Goal: Information Seeking & Learning: Find specific fact

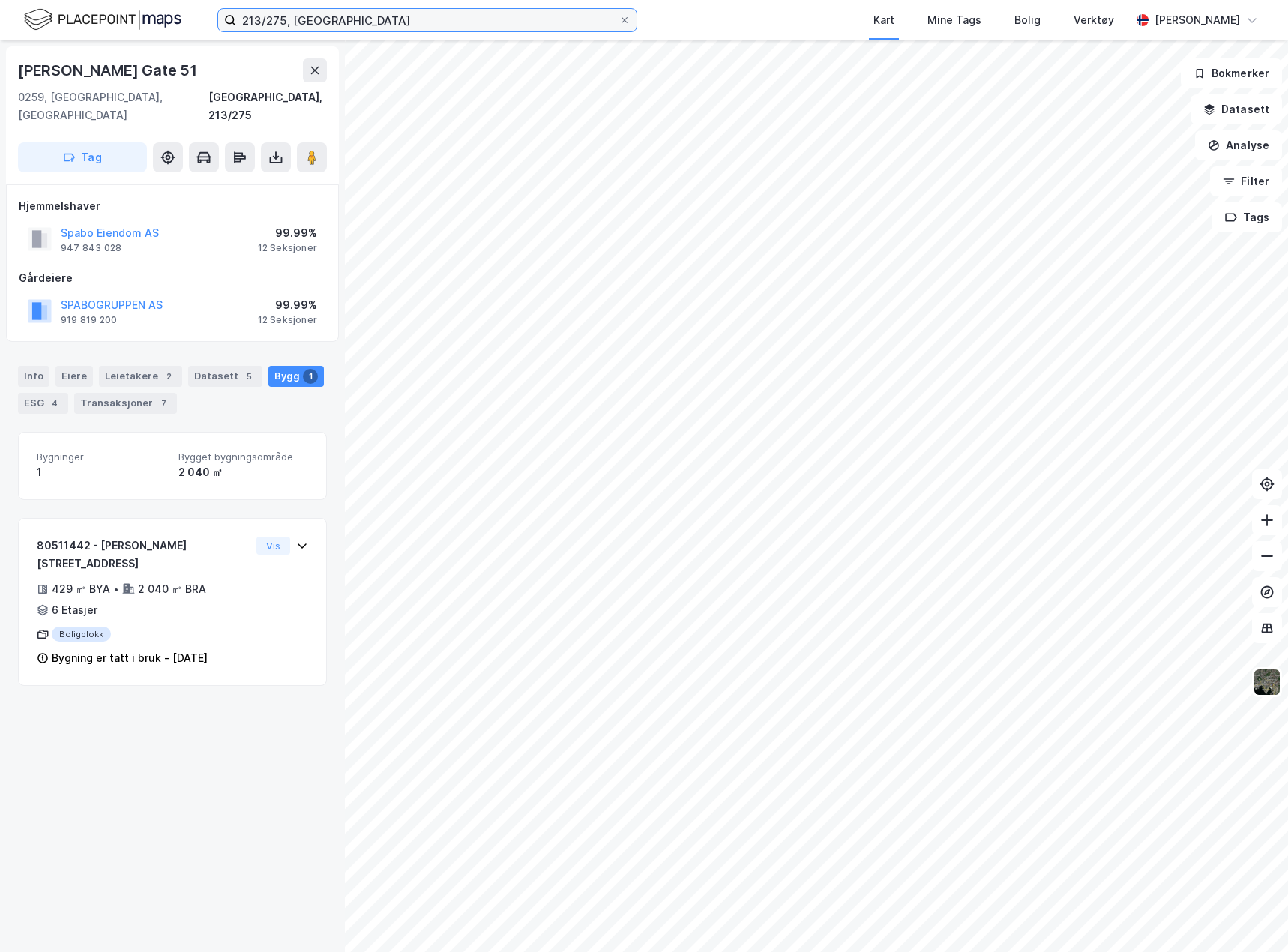
click at [291, 13] on input "213/275, [GEOGRAPHIC_DATA]" at bounding box center [427, 20] width 382 height 22
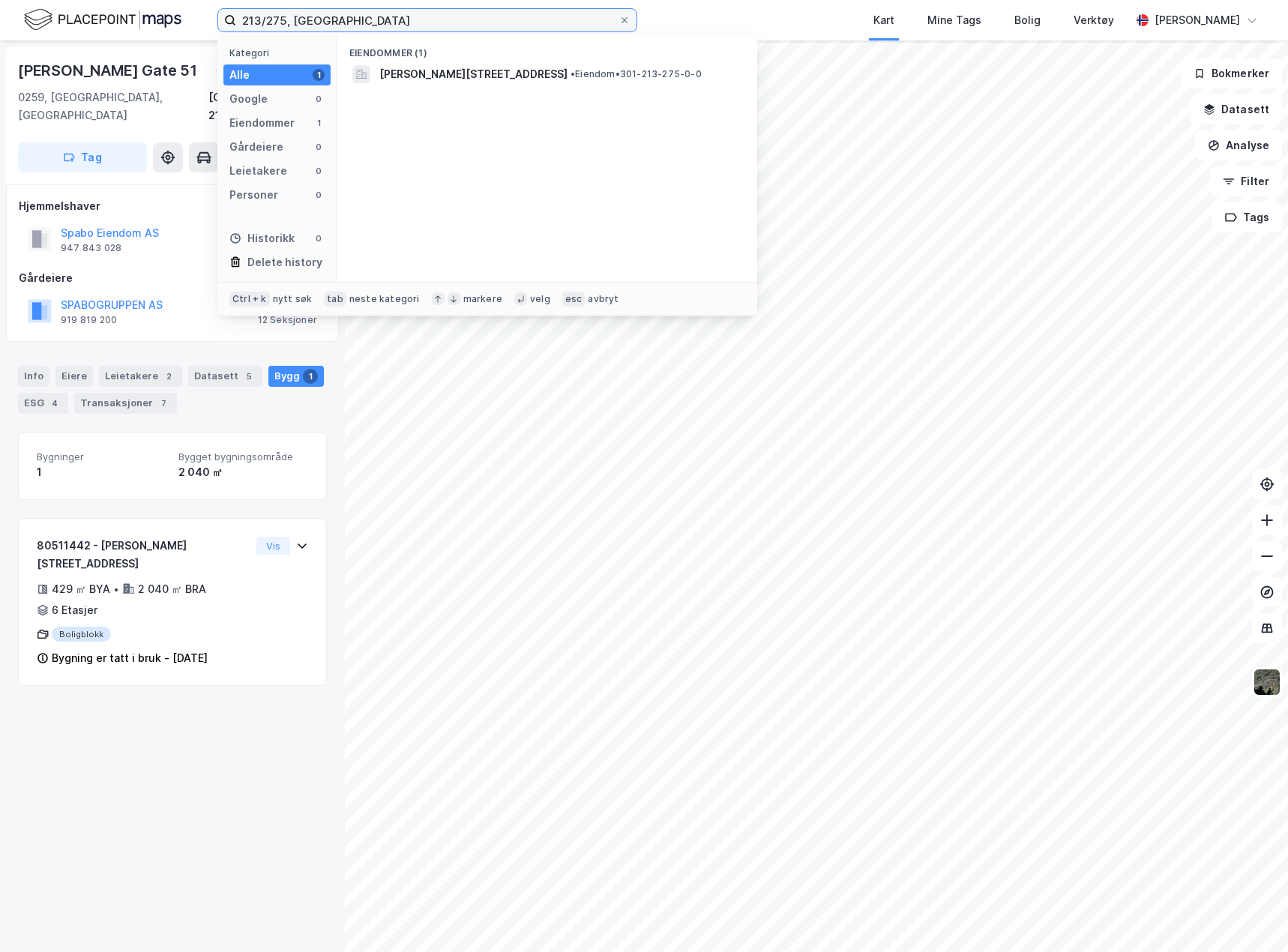
click at [291, 13] on input "213/275, [GEOGRAPHIC_DATA]" at bounding box center [427, 20] width 382 height 22
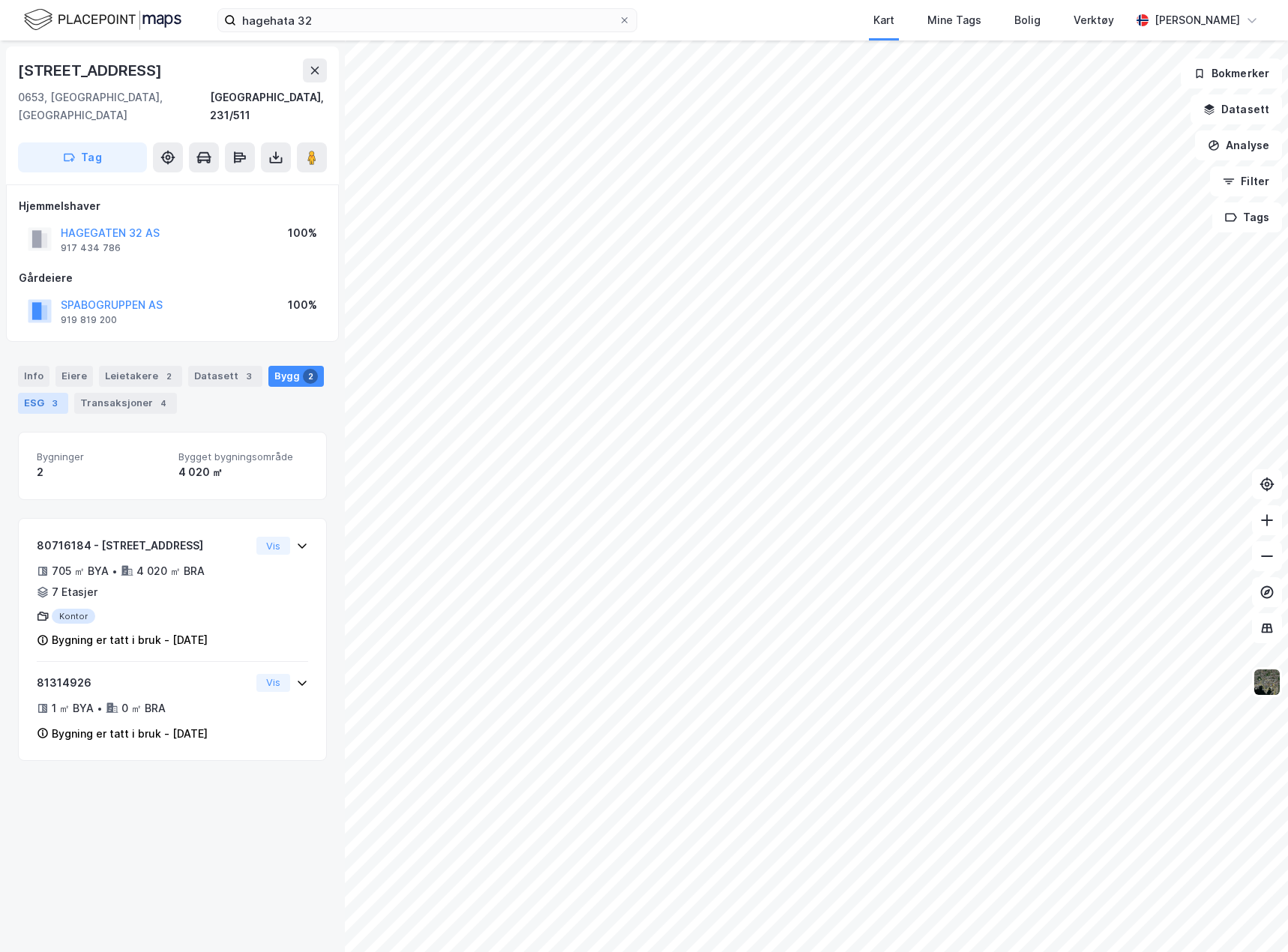
click at [46, 393] on div "ESG 3" at bounding box center [43, 403] width 50 height 21
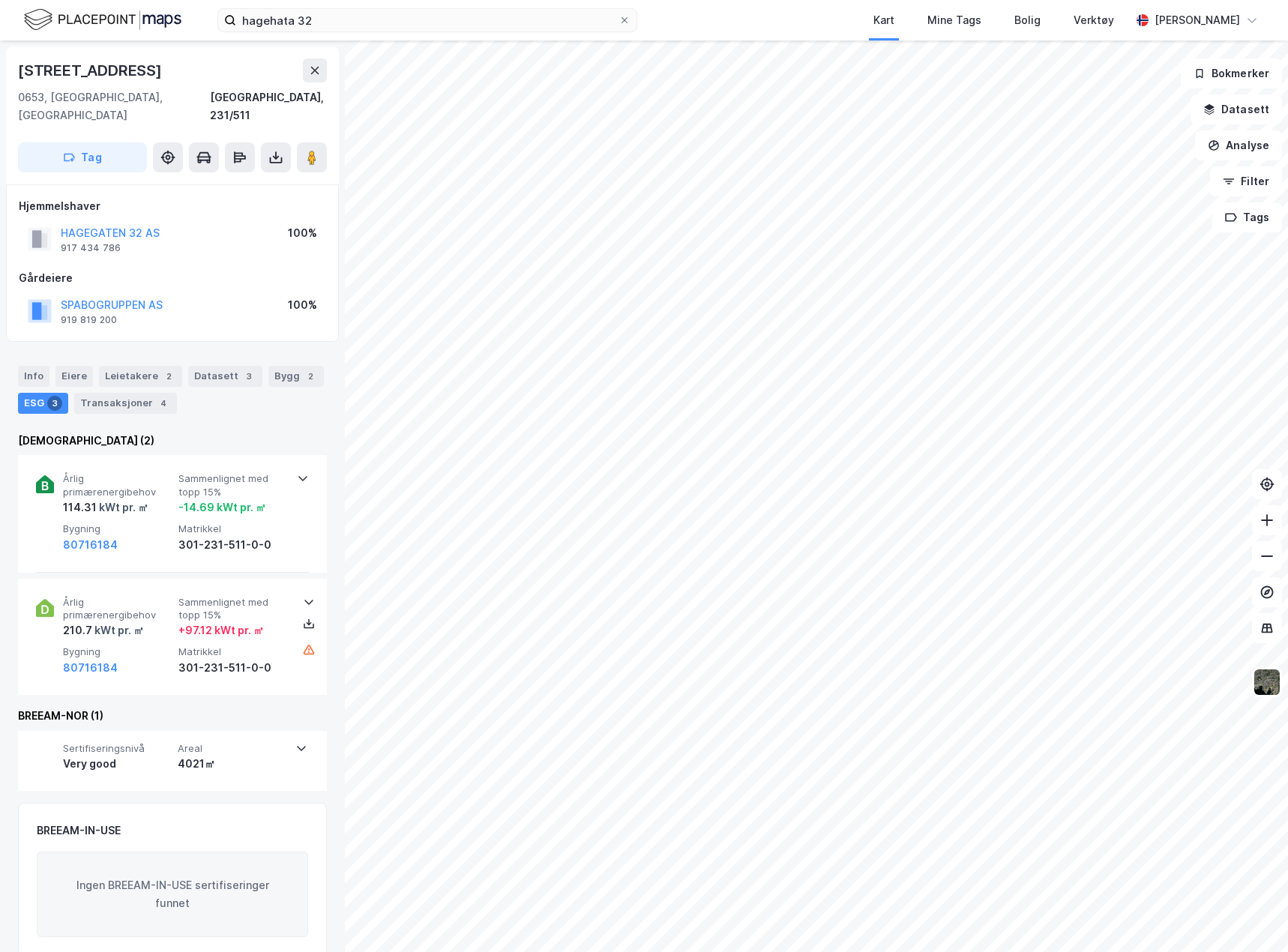
scroll to position [4, 0]
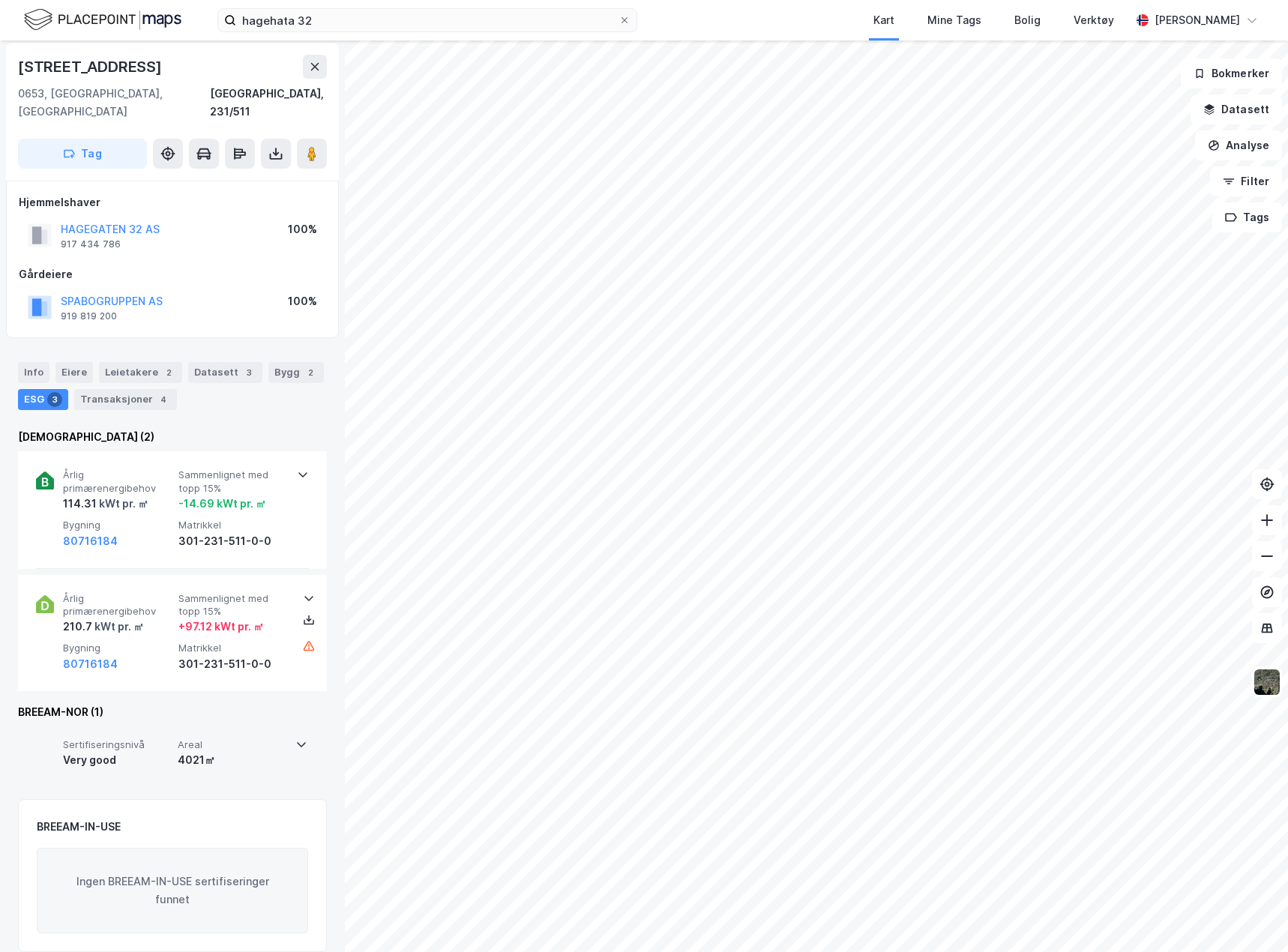
click at [283, 755] on div "Sertifiseringsnivå Very good Areal 4021㎡" at bounding box center [172, 757] width 271 height 60
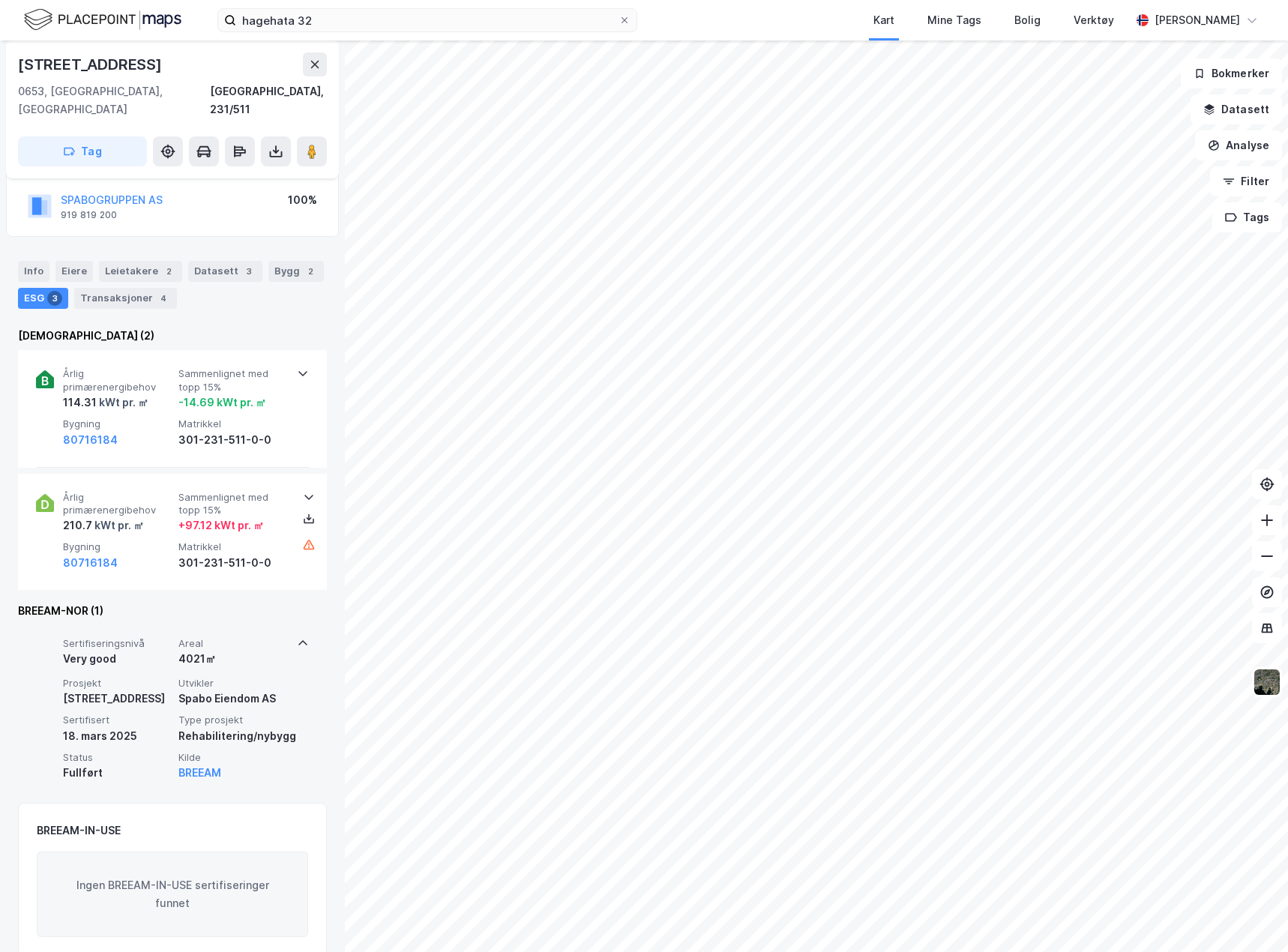
scroll to position [109, 0]
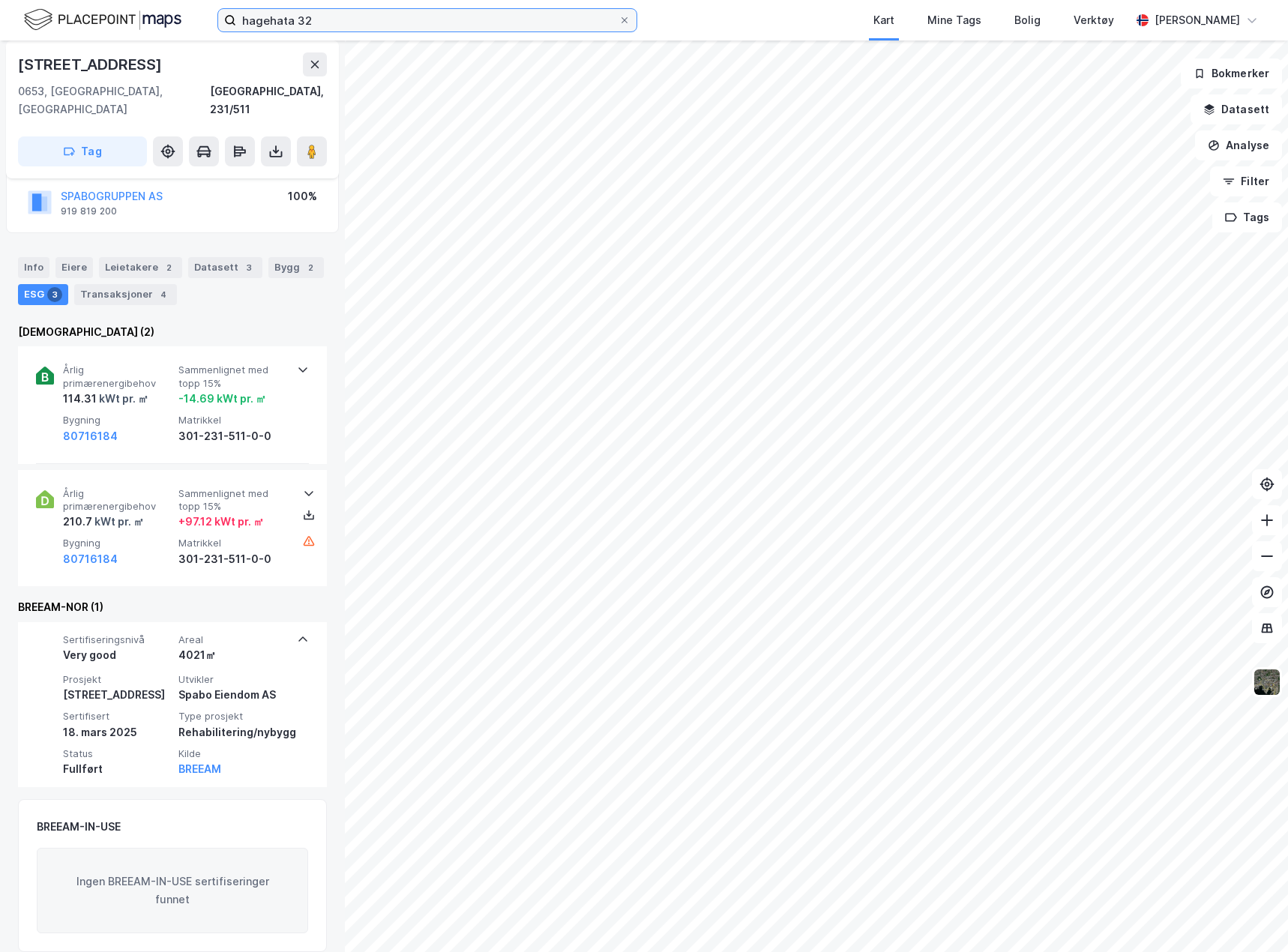
click at [318, 20] on input "hagehata 32" at bounding box center [427, 20] width 382 height 22
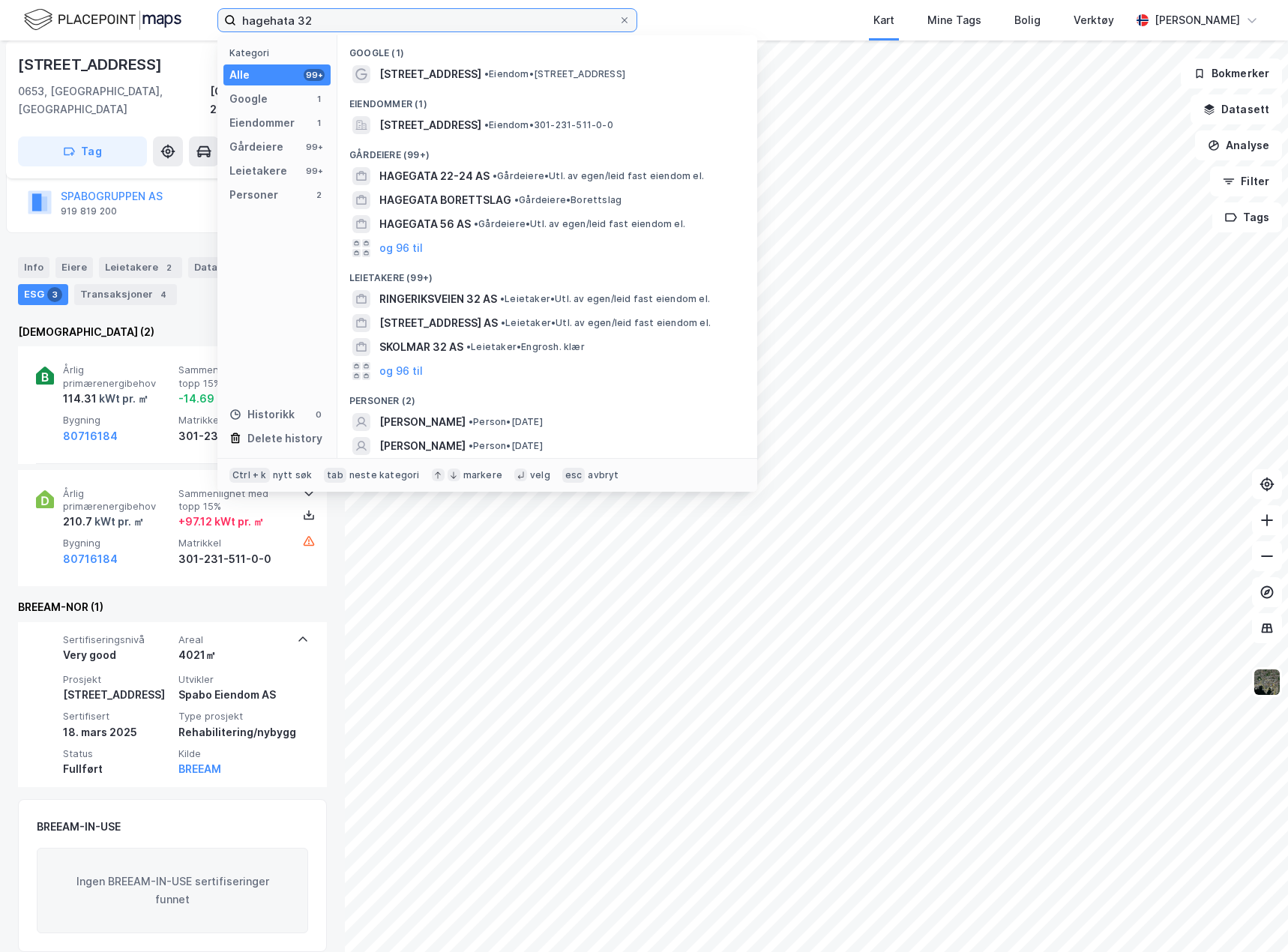
click at [318, 20] on input "hagehata 32" at bounding box center [427, 20] width 382 height 22
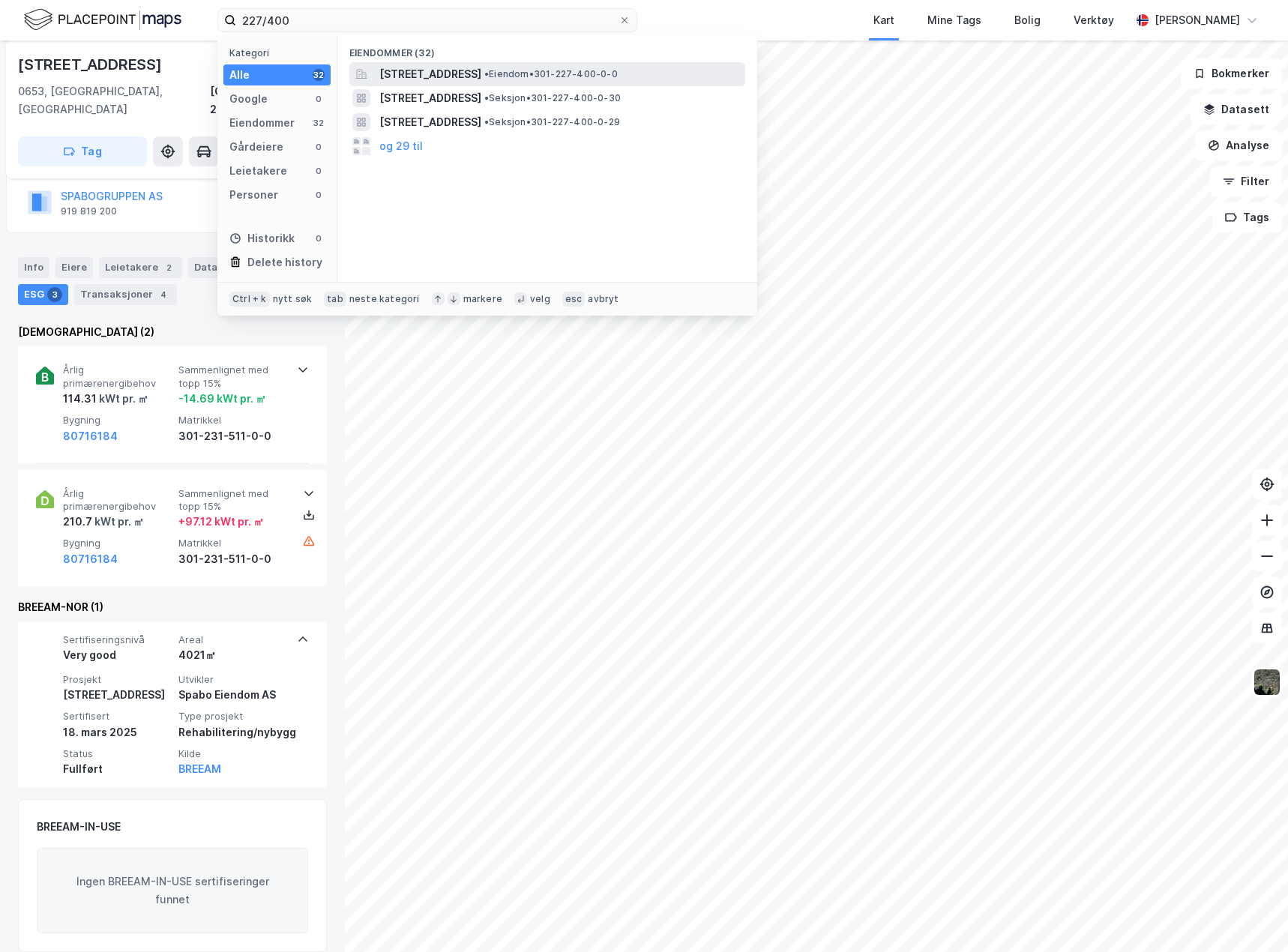
click at [438, 80] on span "[STREET_ADDRESS]" at bounding box center [430, 74] width 102 height 18
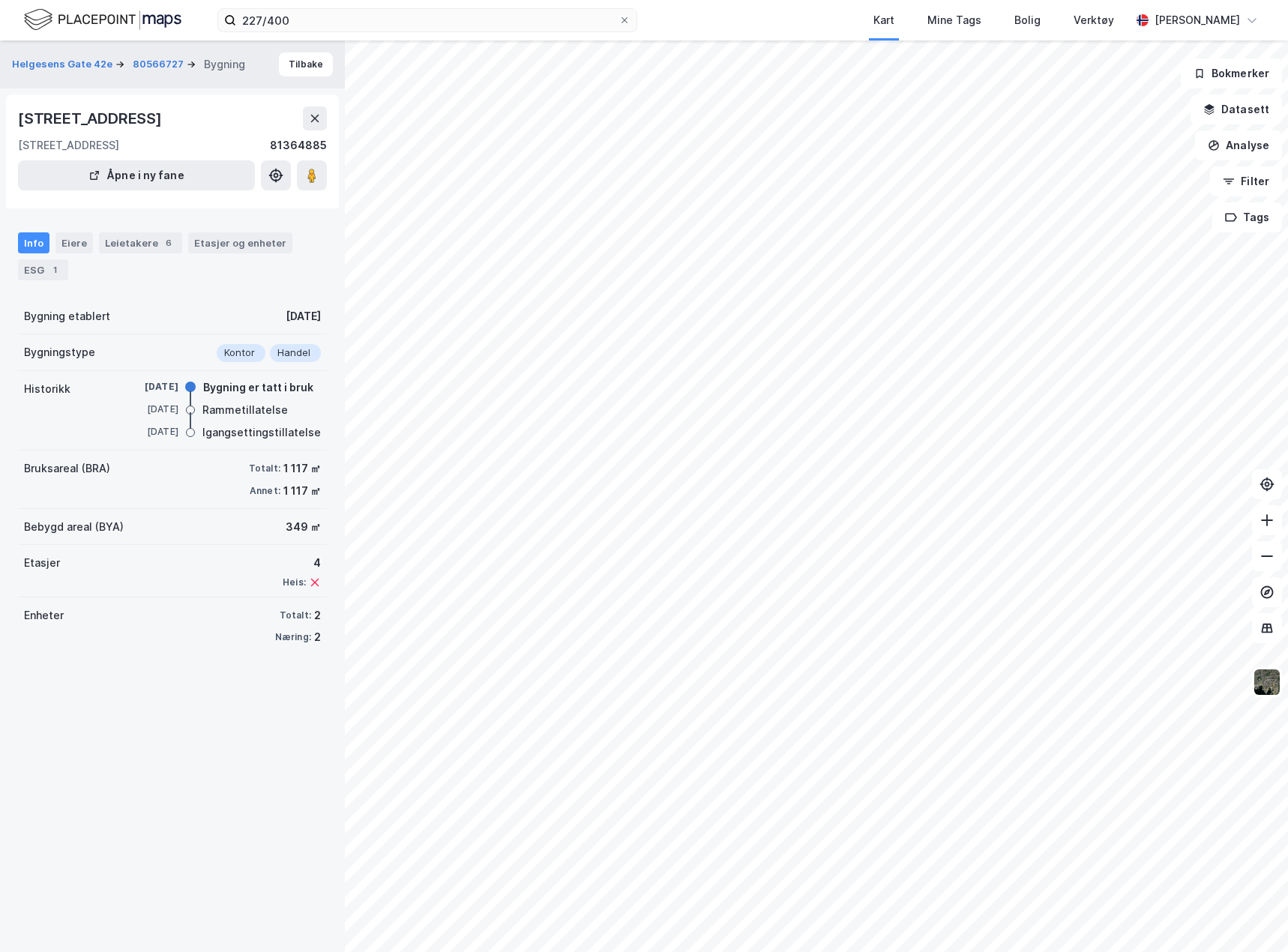
click at [301, 47] on div "Helgesens Gate 42e 80566727 Bygning Tilbake" at bounding box center [172, 65] width 345 height 48
click at [297, 65] on button "Tilbake" at bounding box center [306, 64] width 54 height 24
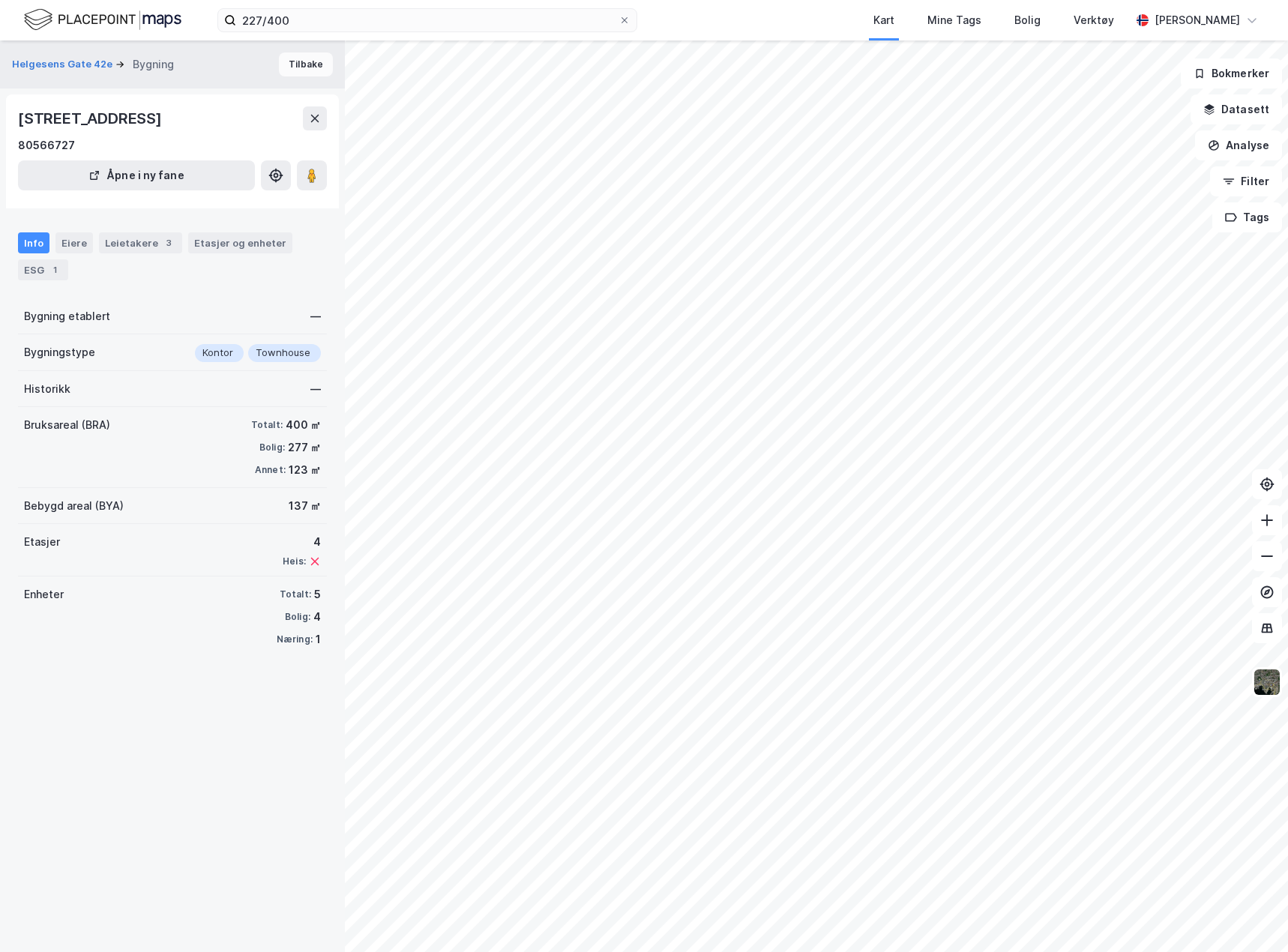
click at [295, 64] on button "Tilbake" at bounding box center [306, 64] width 54 height 24
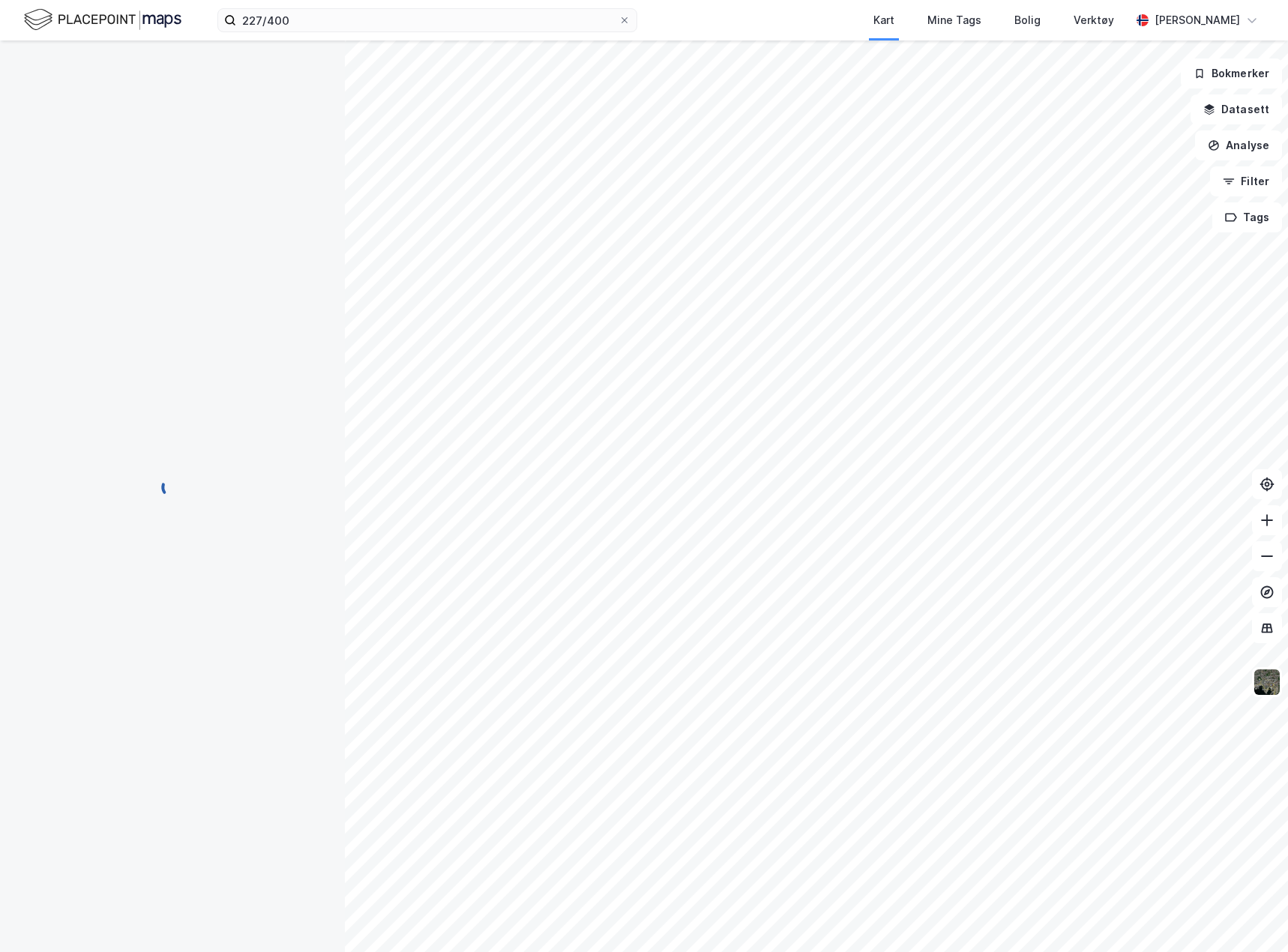
scroll to position [109, 0]
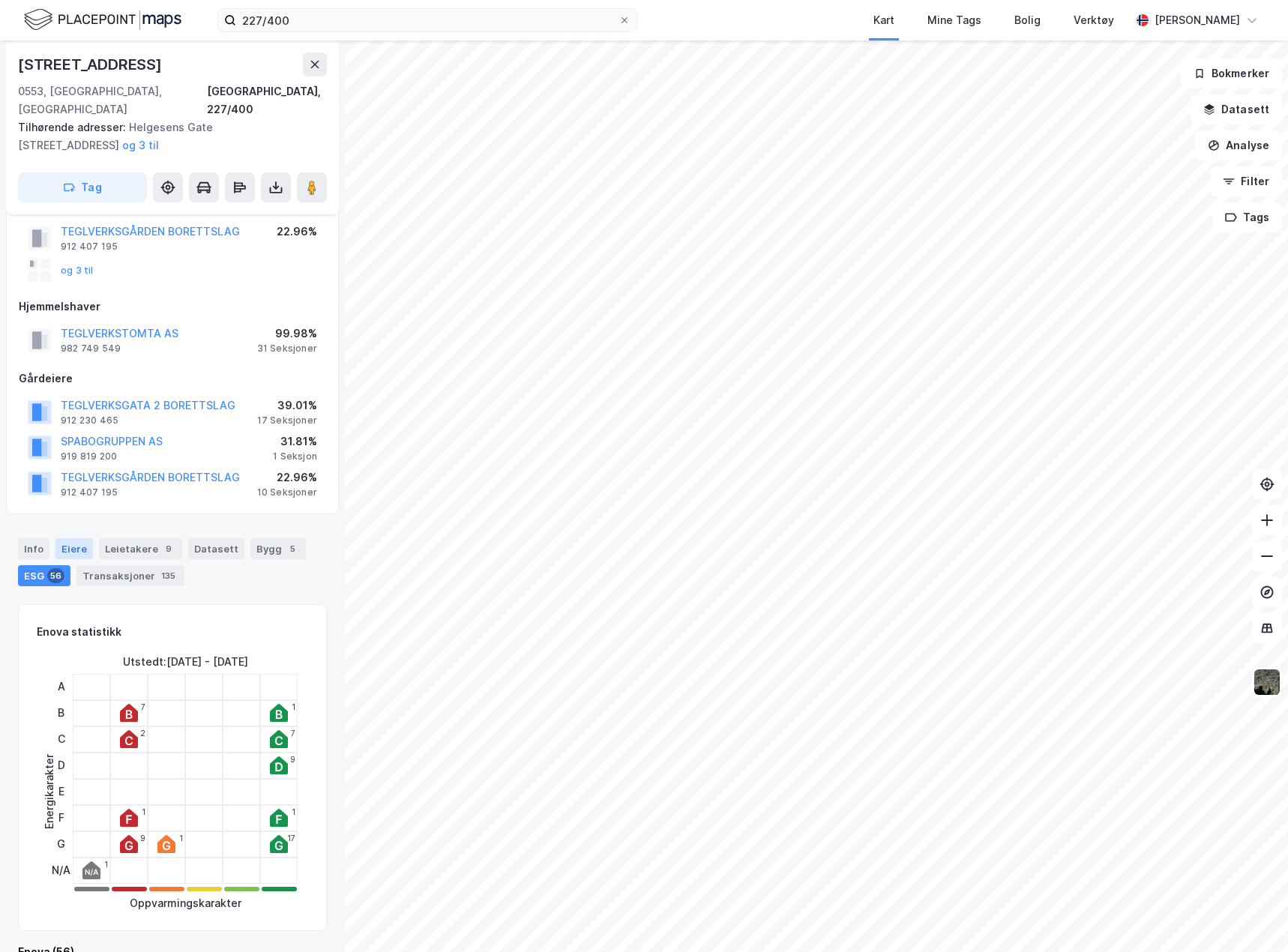
click at [76, 538] on div "Eiere" at bounding box center [74, 548] width 37 height 21
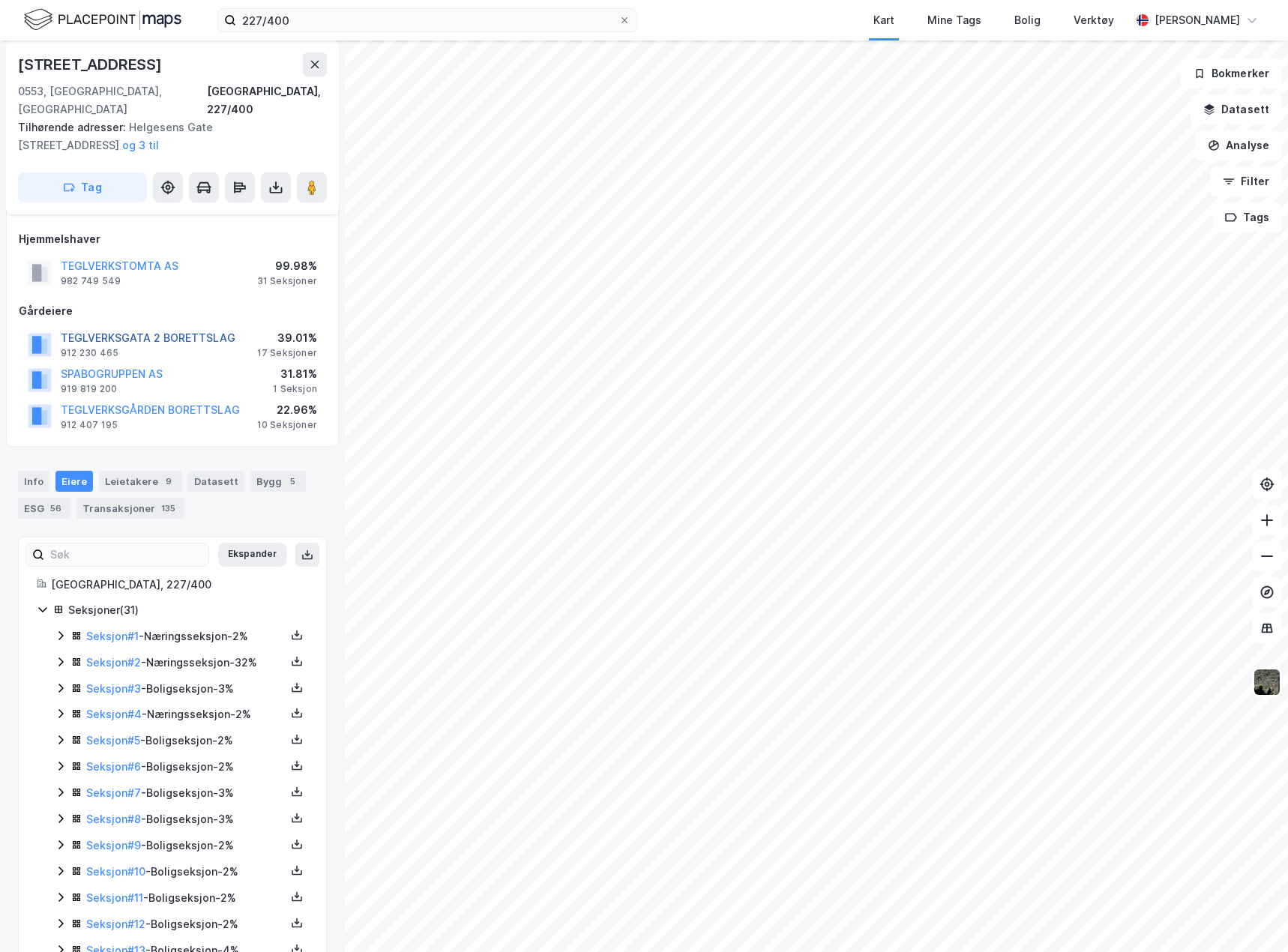
scroll to position [225, 0]
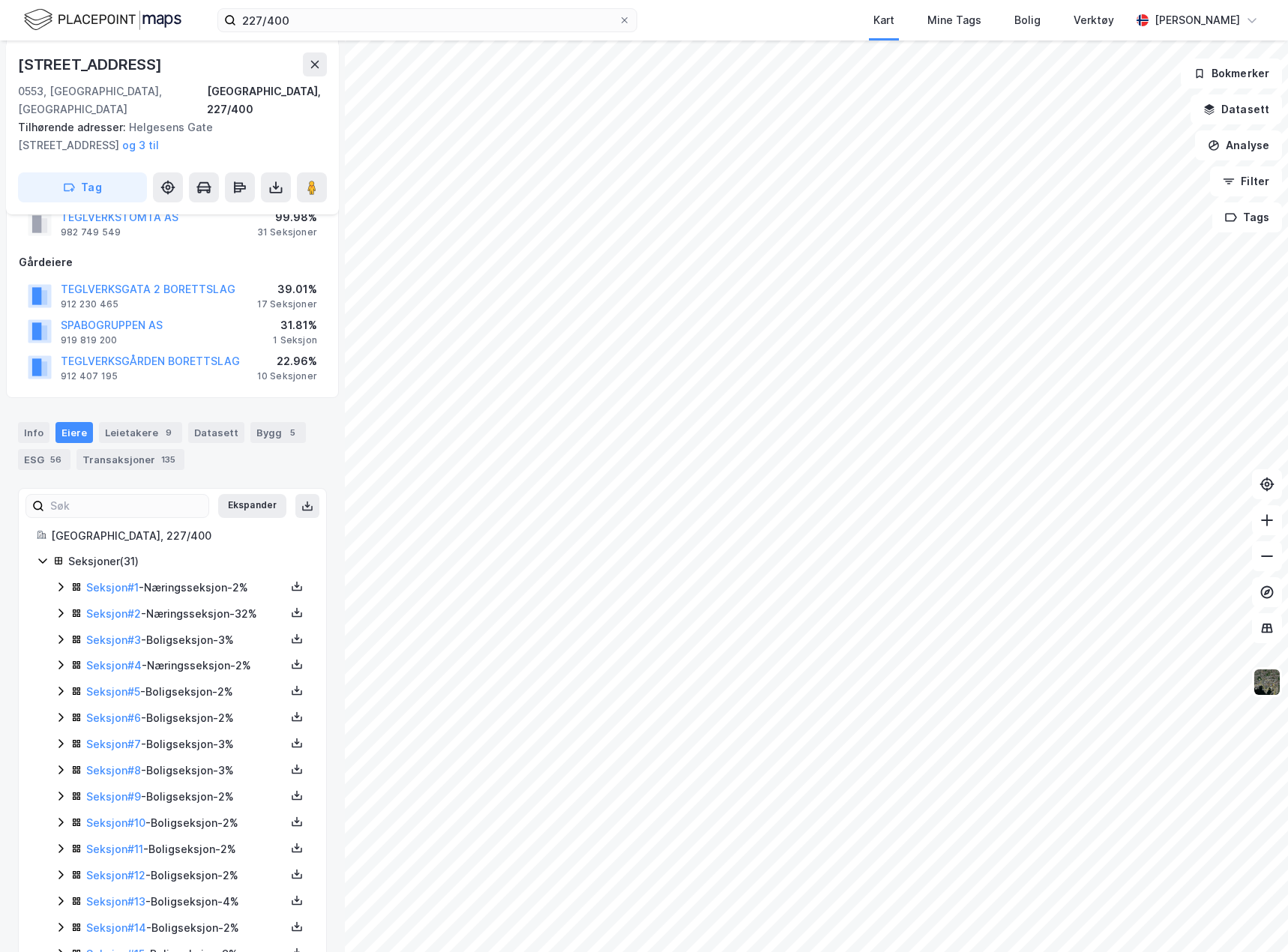
click at [64, 607] on icon at bounding box center [61, 613] width 12 height 12
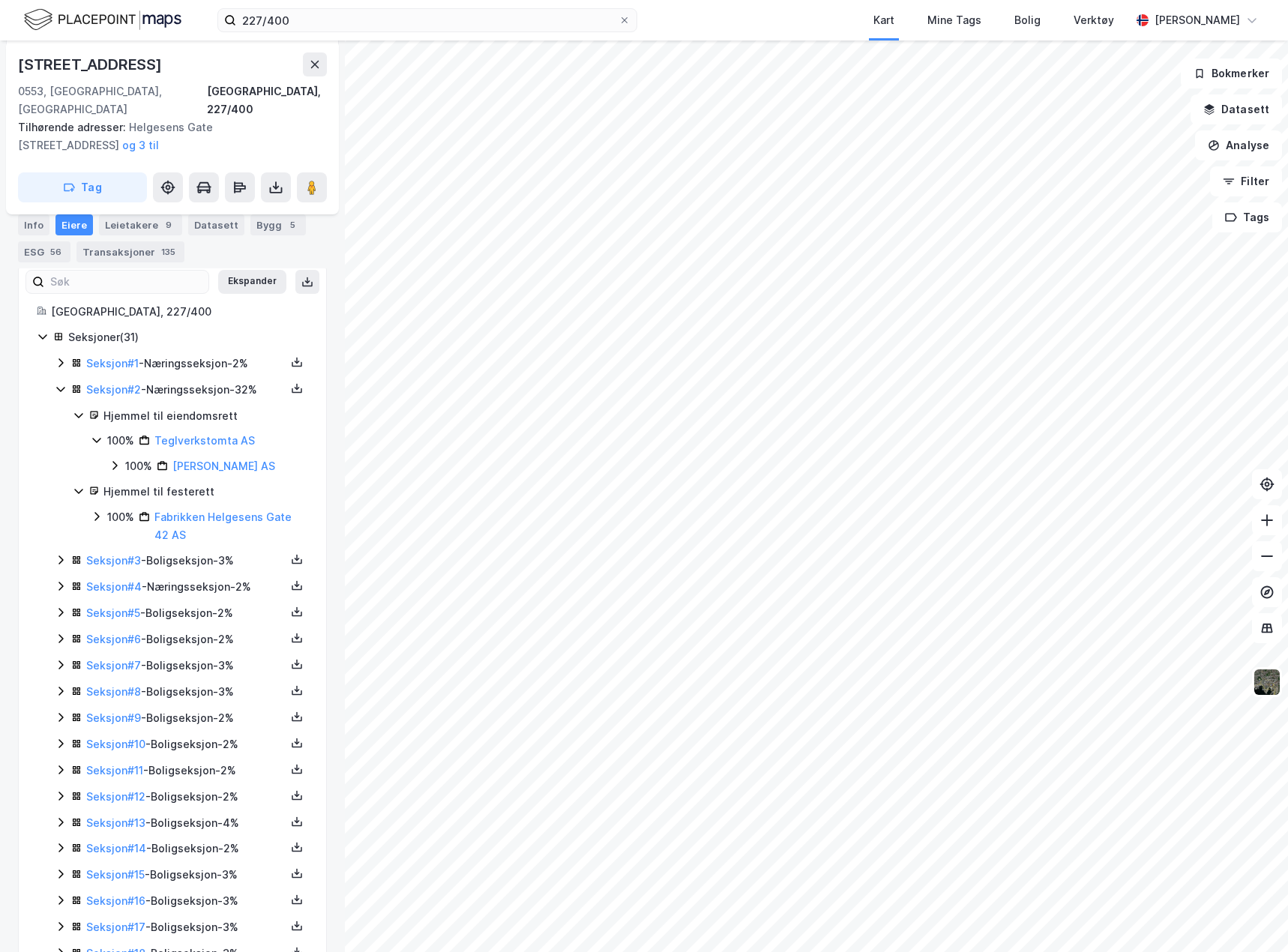
scroll to position [450, 0]
click at [98, 512] on icon at bounding box center [96, 516] width 4 height 9
click at [98, 510] on icon at bounding box center [97, 516] width 12 height 12
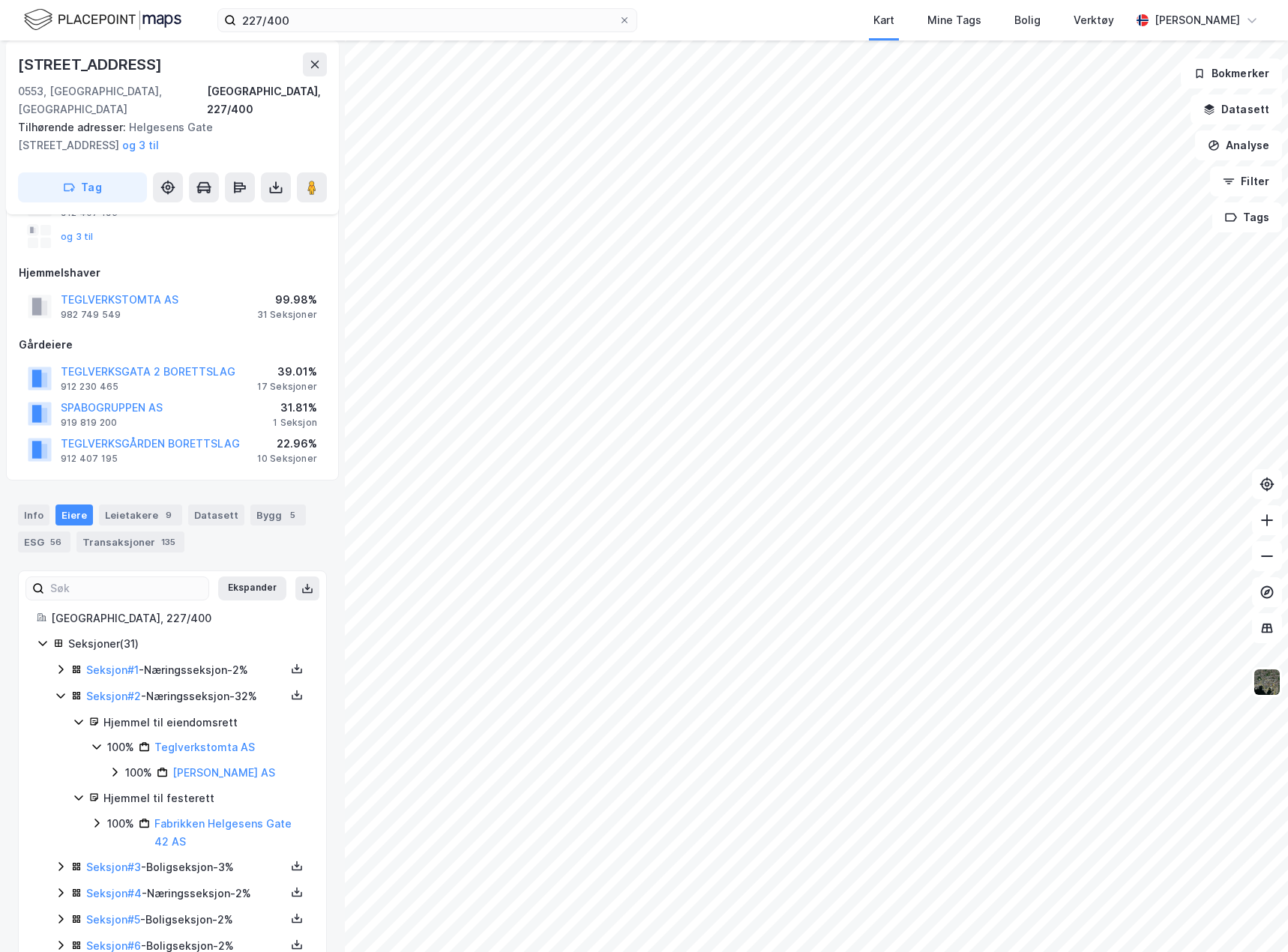
scroll to position [375, 0]
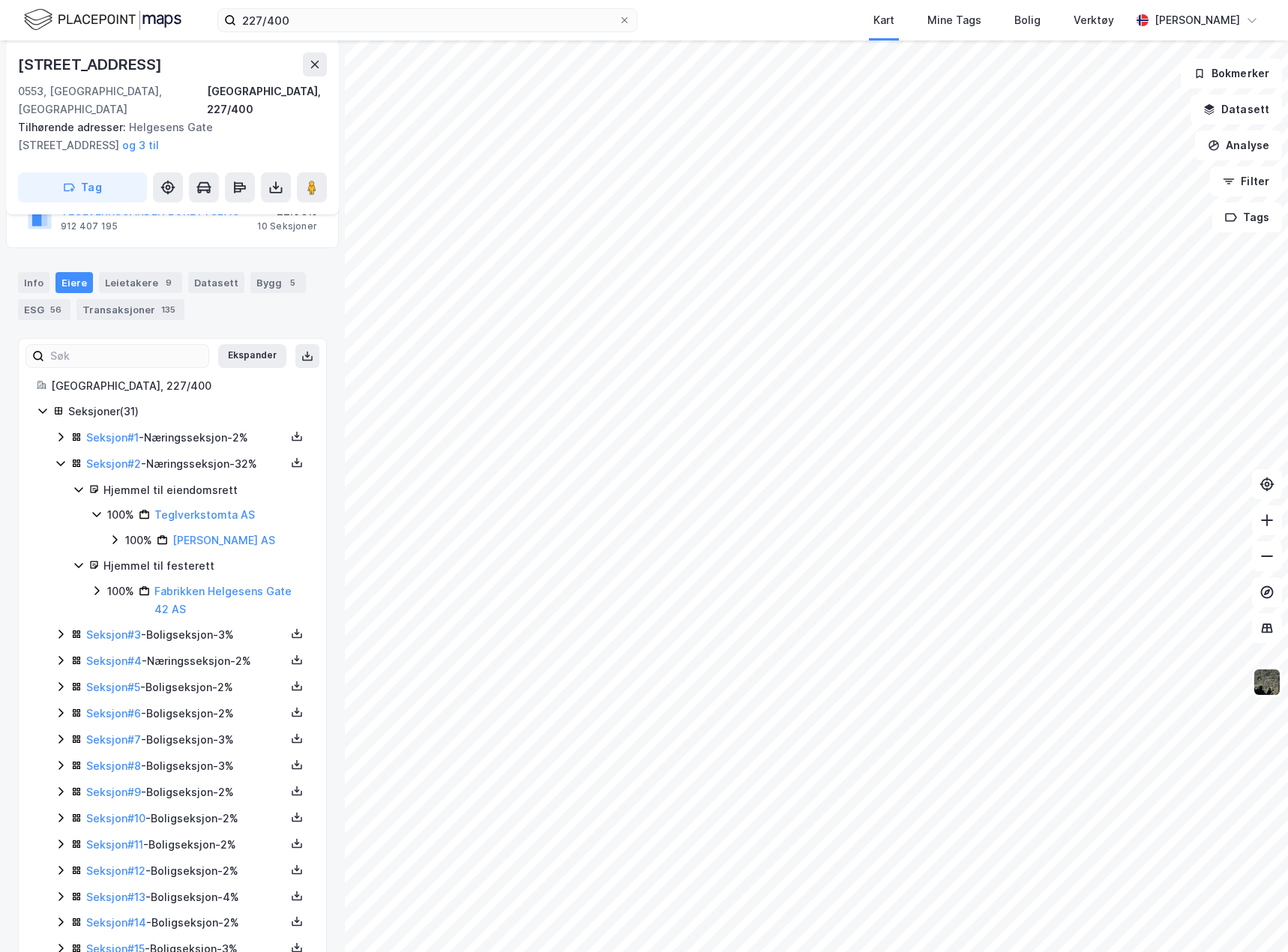
click at [60, 432] on icon at bounding box center [60, 436] width 4 height 9
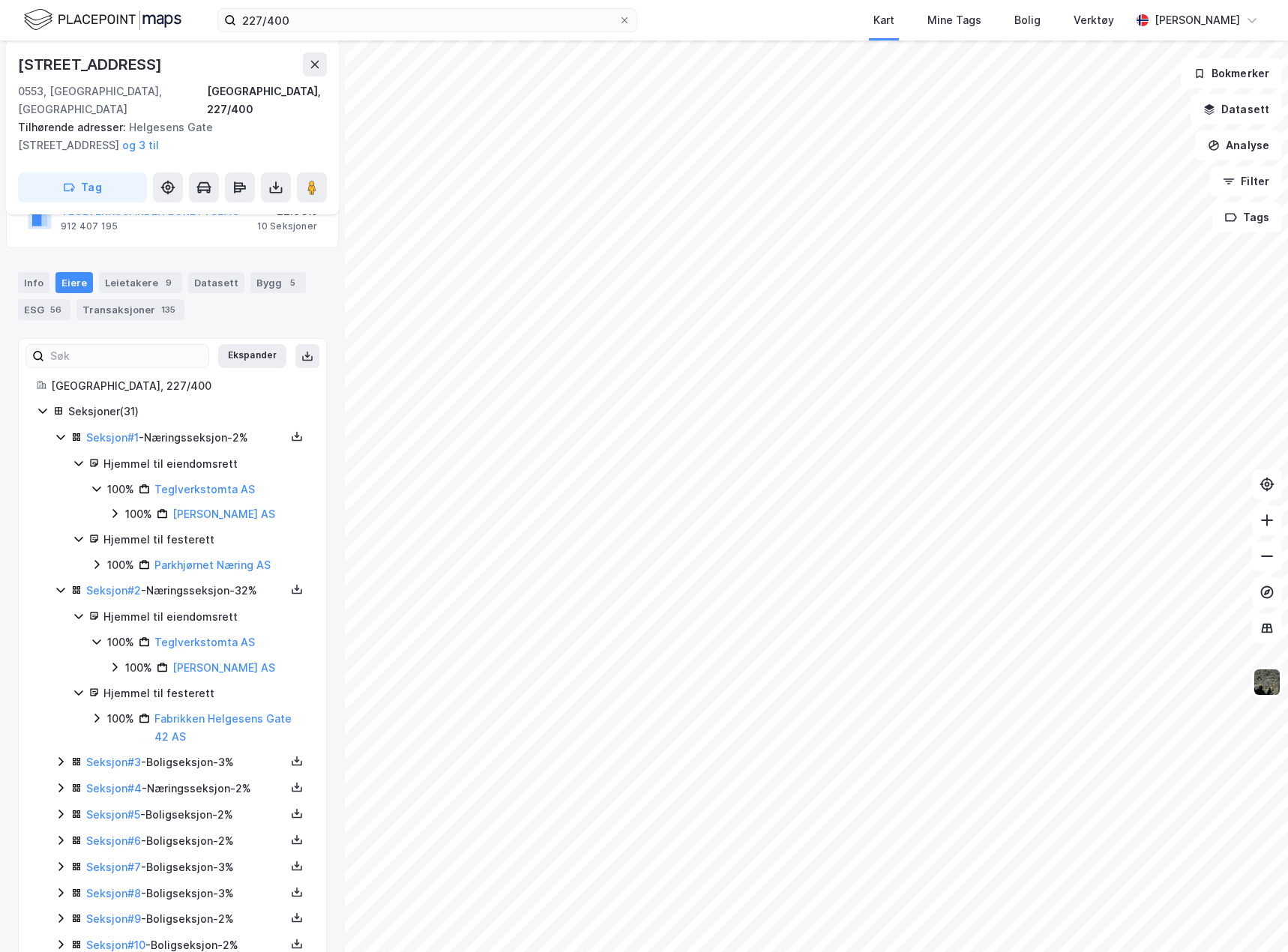
click at [60, 431] on icon at bounding box center [61, 437] width 12 height 12
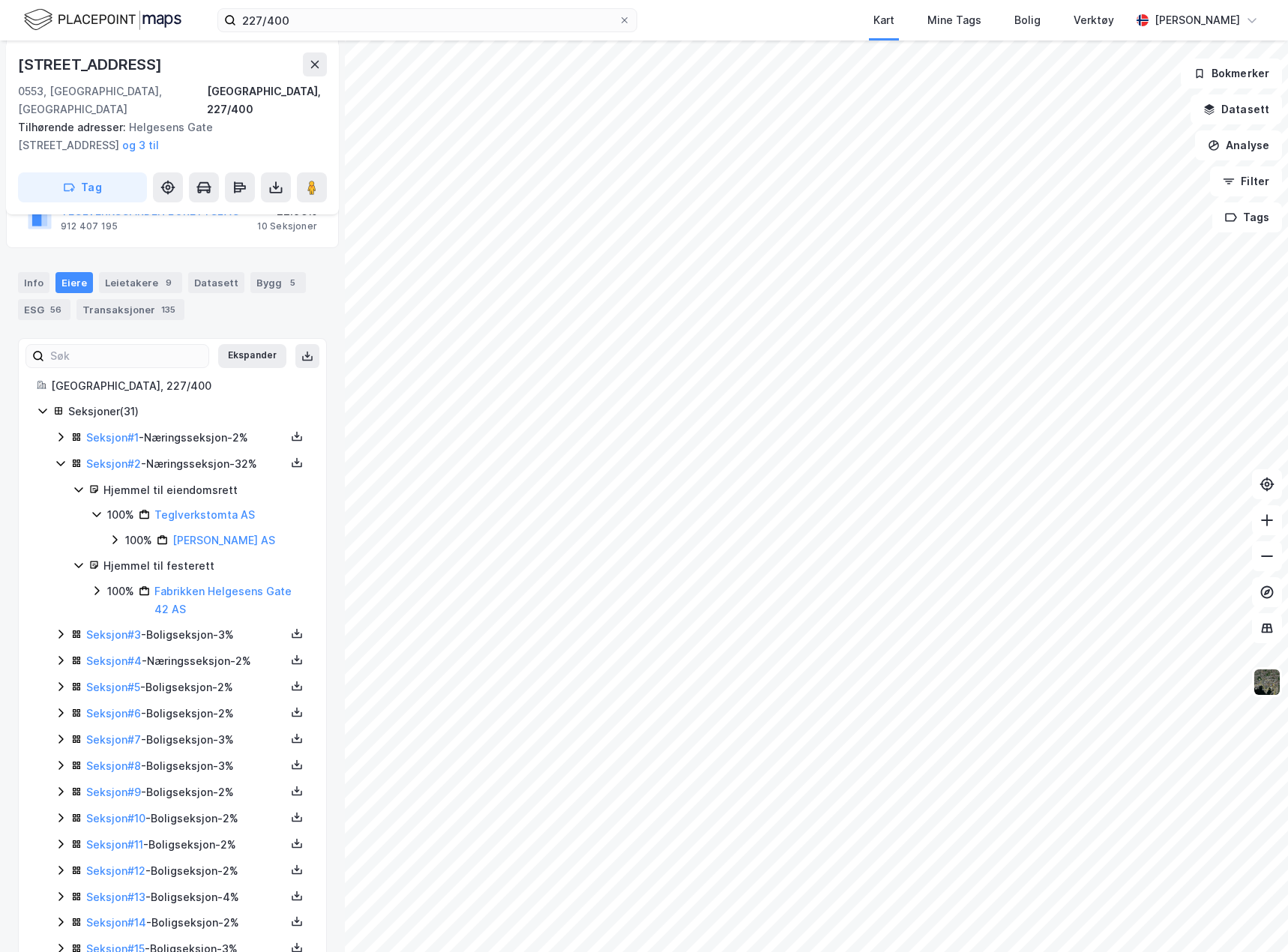
click at [62, 457] on icon at bounding box center [61, 463] width 12 height 12
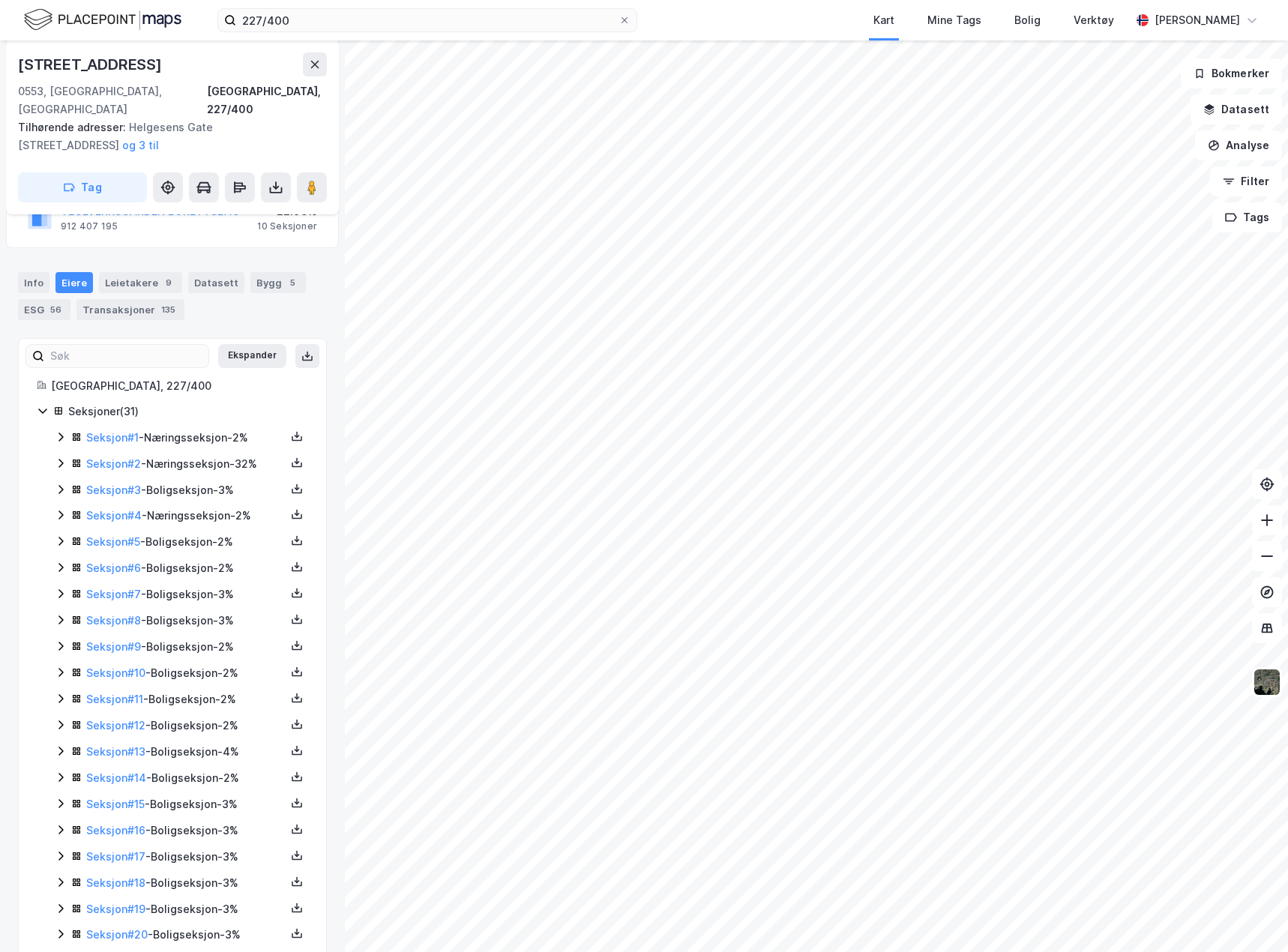
click at [61, 486] on icon at bounding box center [60, 490] width 4 height 9
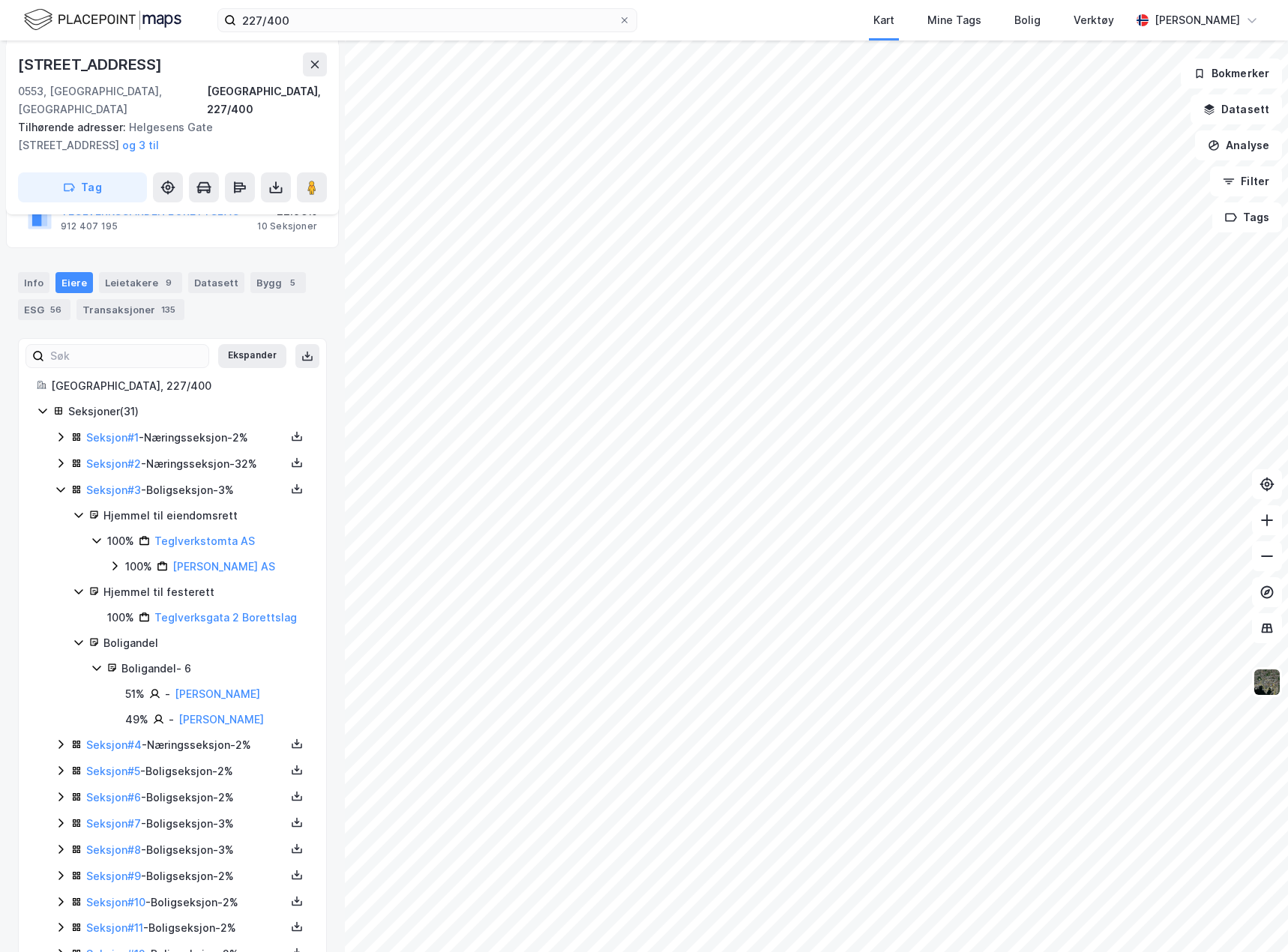
click at [61, 484] on icon at bounding box center [61, 490] width 12 height 12
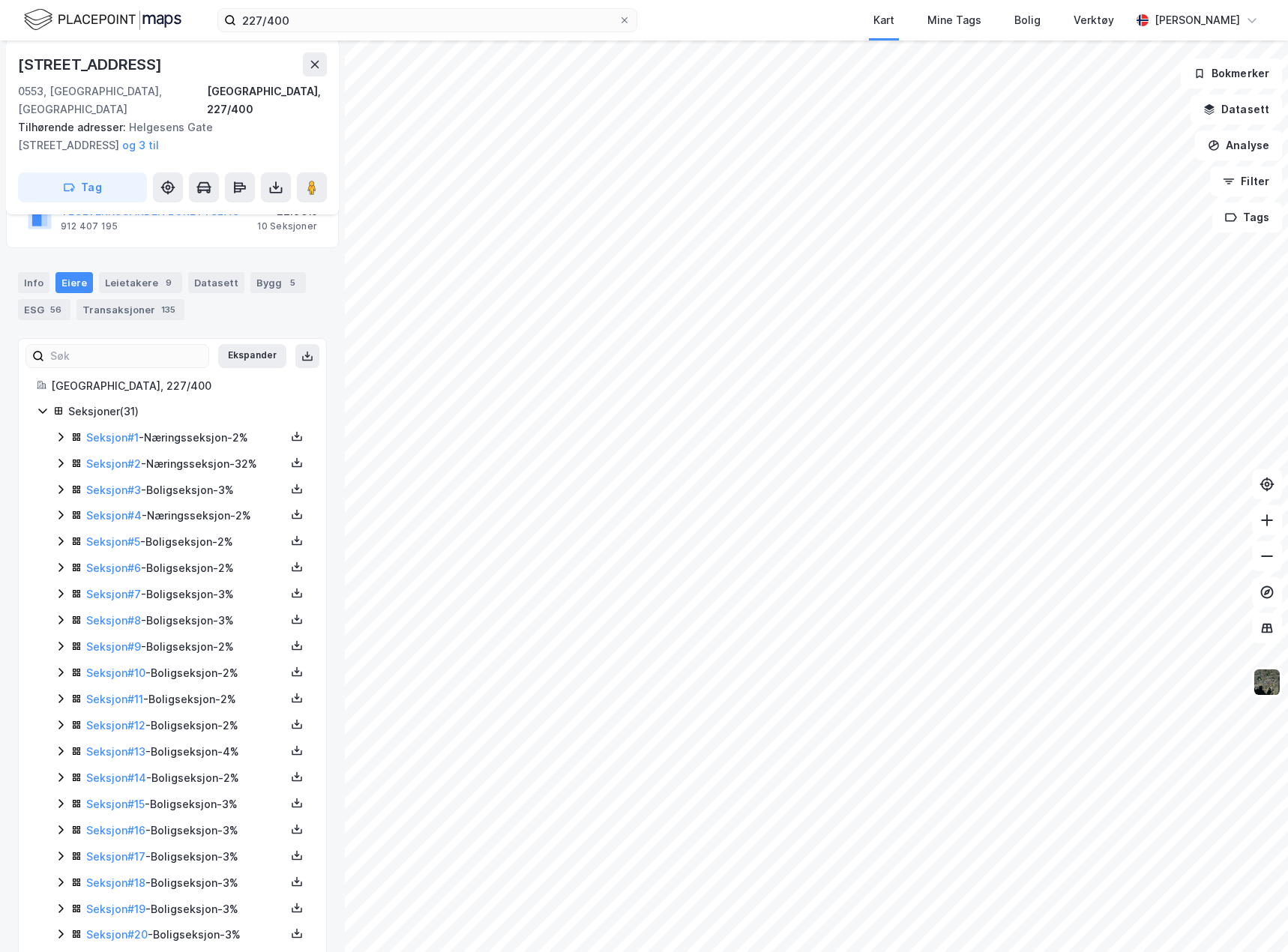
click at [63, 511] on icon at bounding box center [60, 516] width 4 height 9
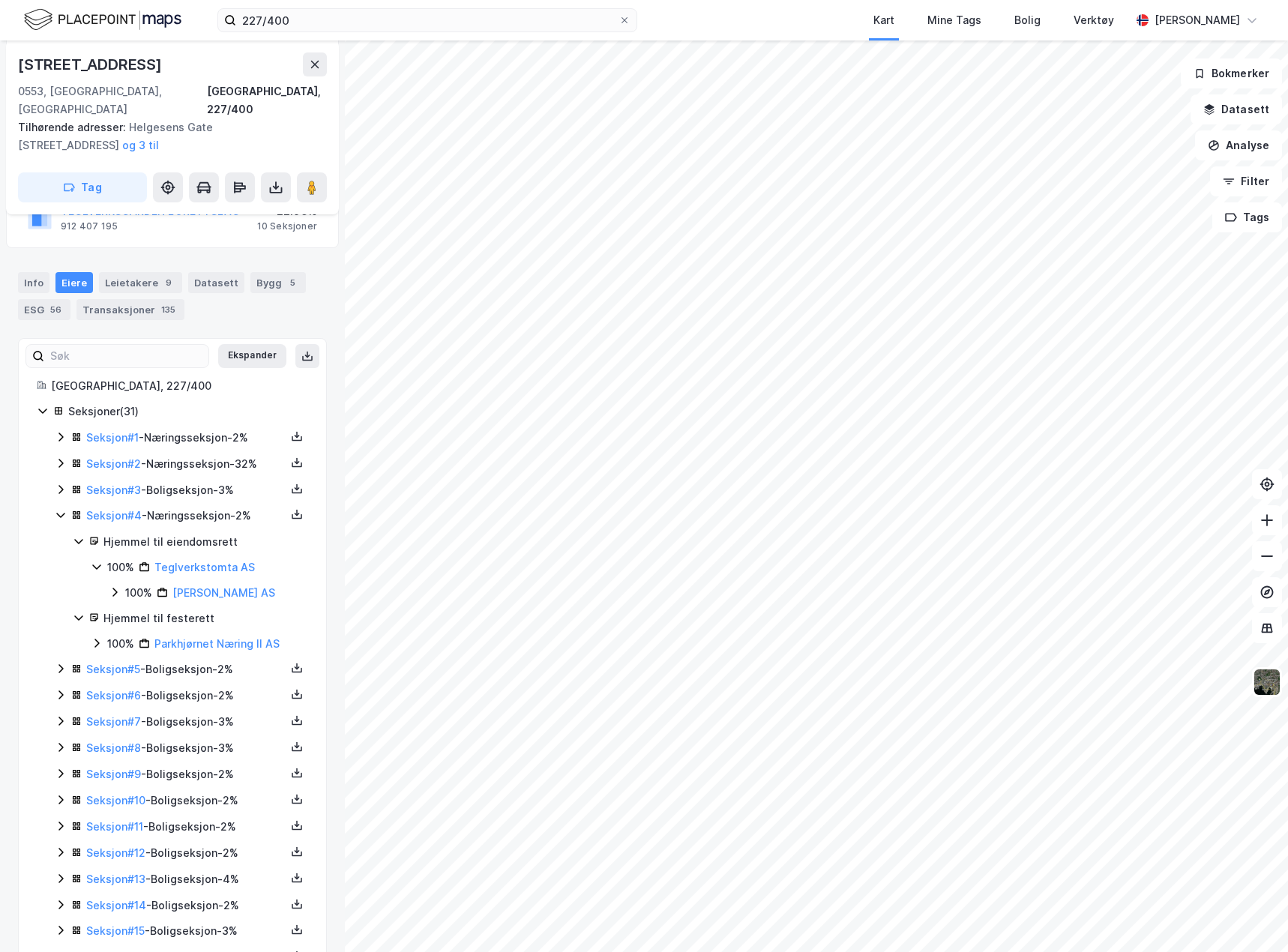
click at [95, 637] on icon at bounding box center [97, 643] width 12 height 12
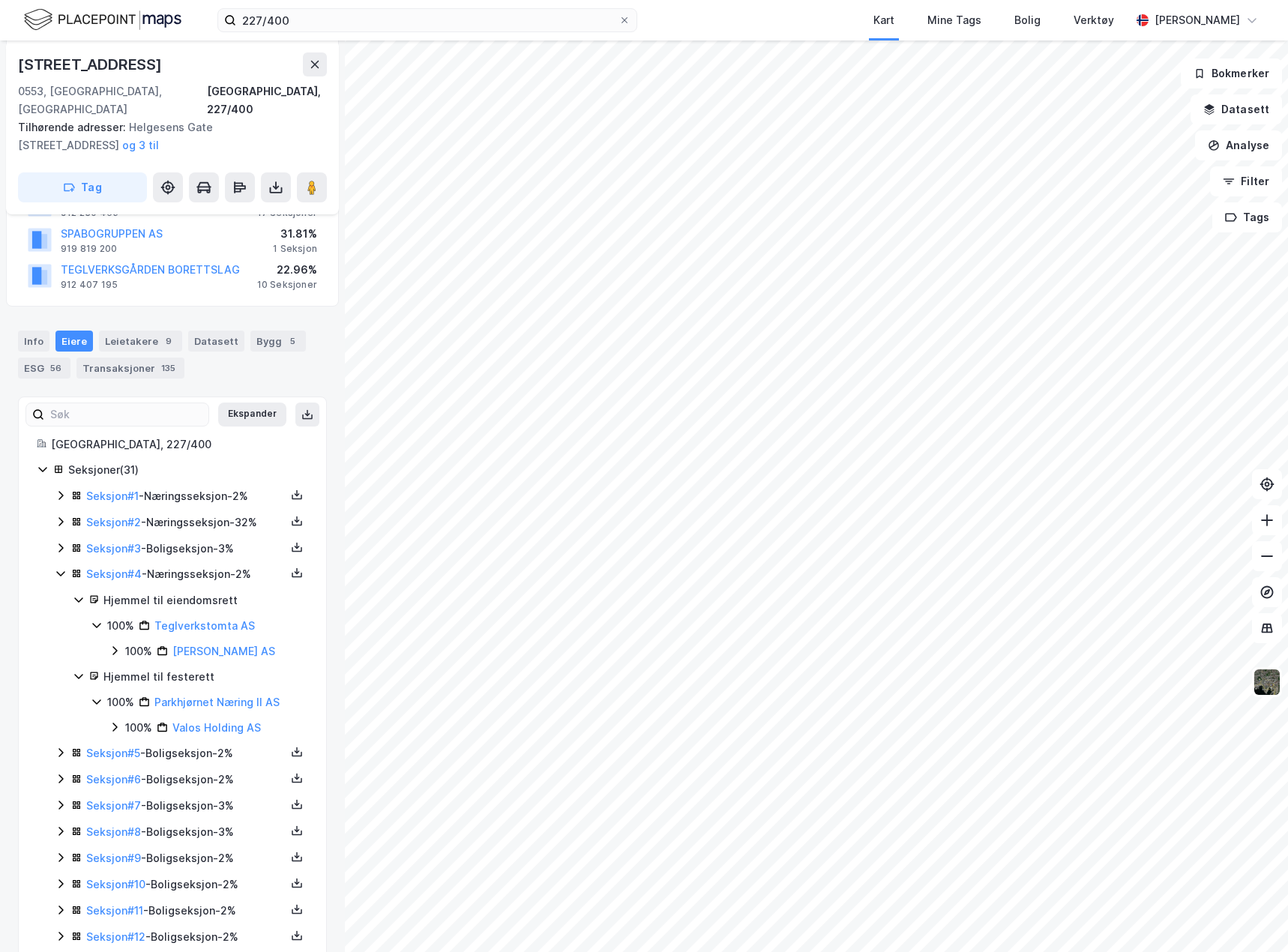
scroll to position [0, 0]
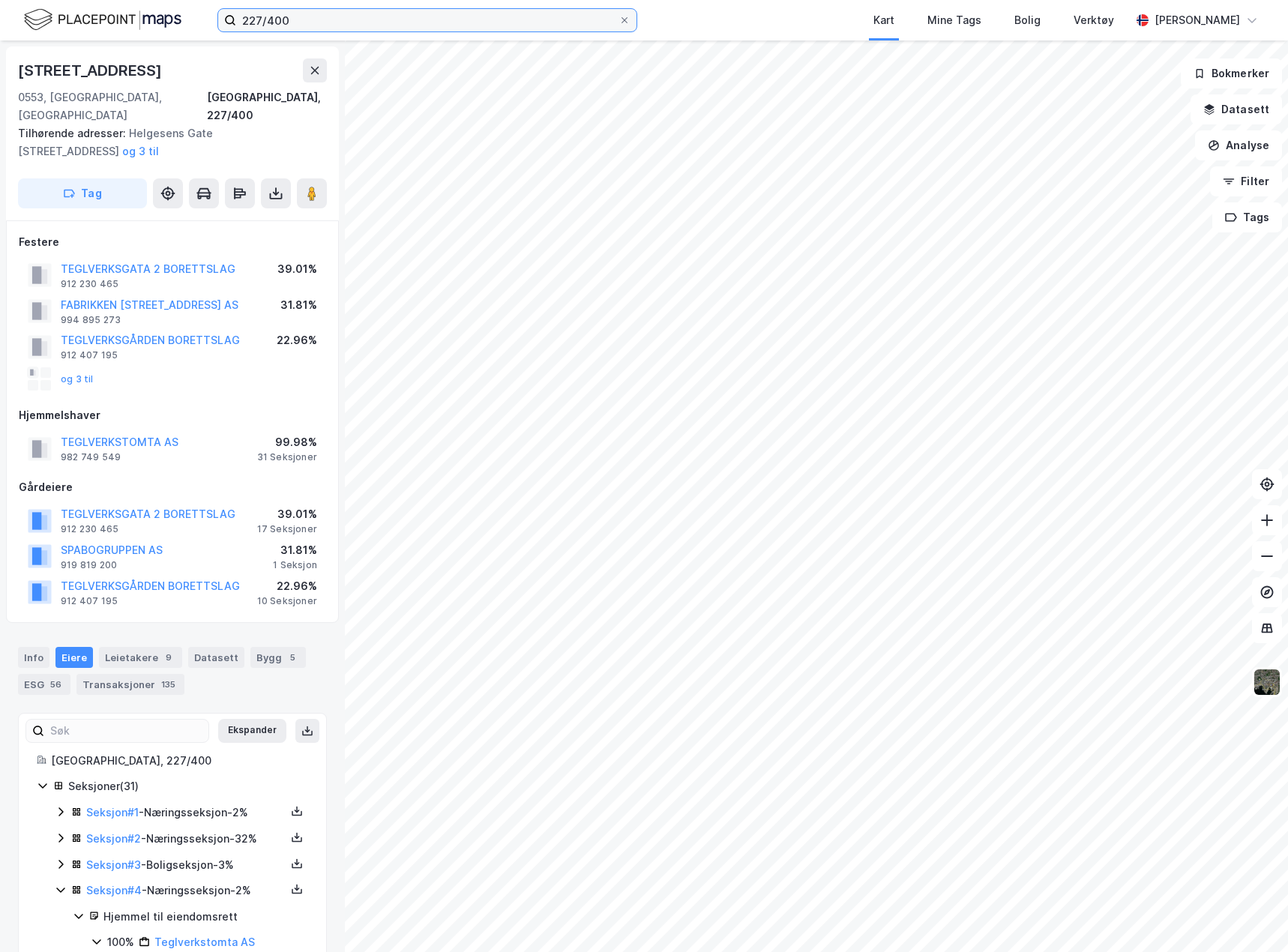
click at [305, 22] on input "227/400" at bounding box center [427, 20] width 382 height 22
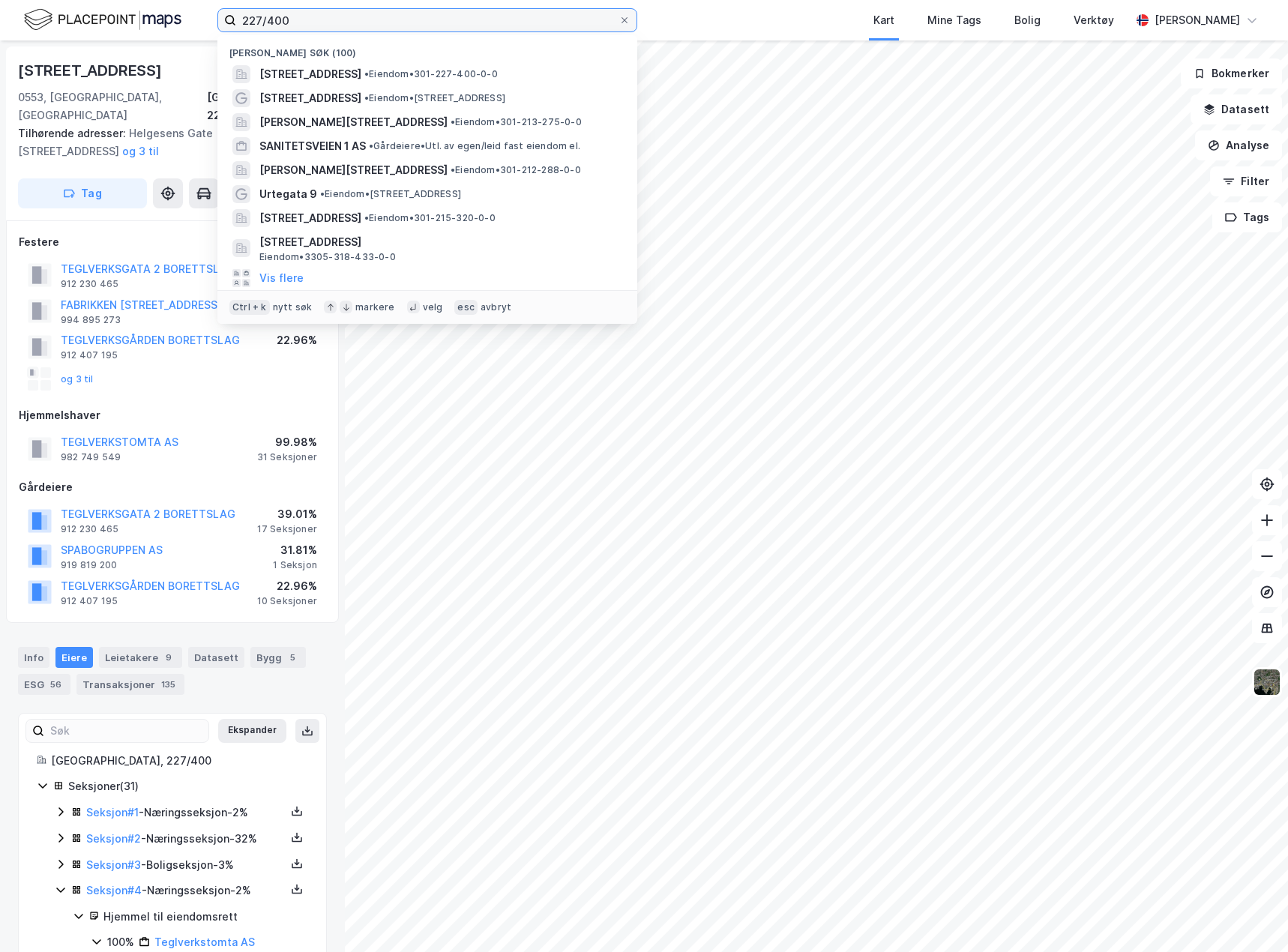
click at [305, 22] on input "227/400" at bounding box center [427, 20] width 382 height 22
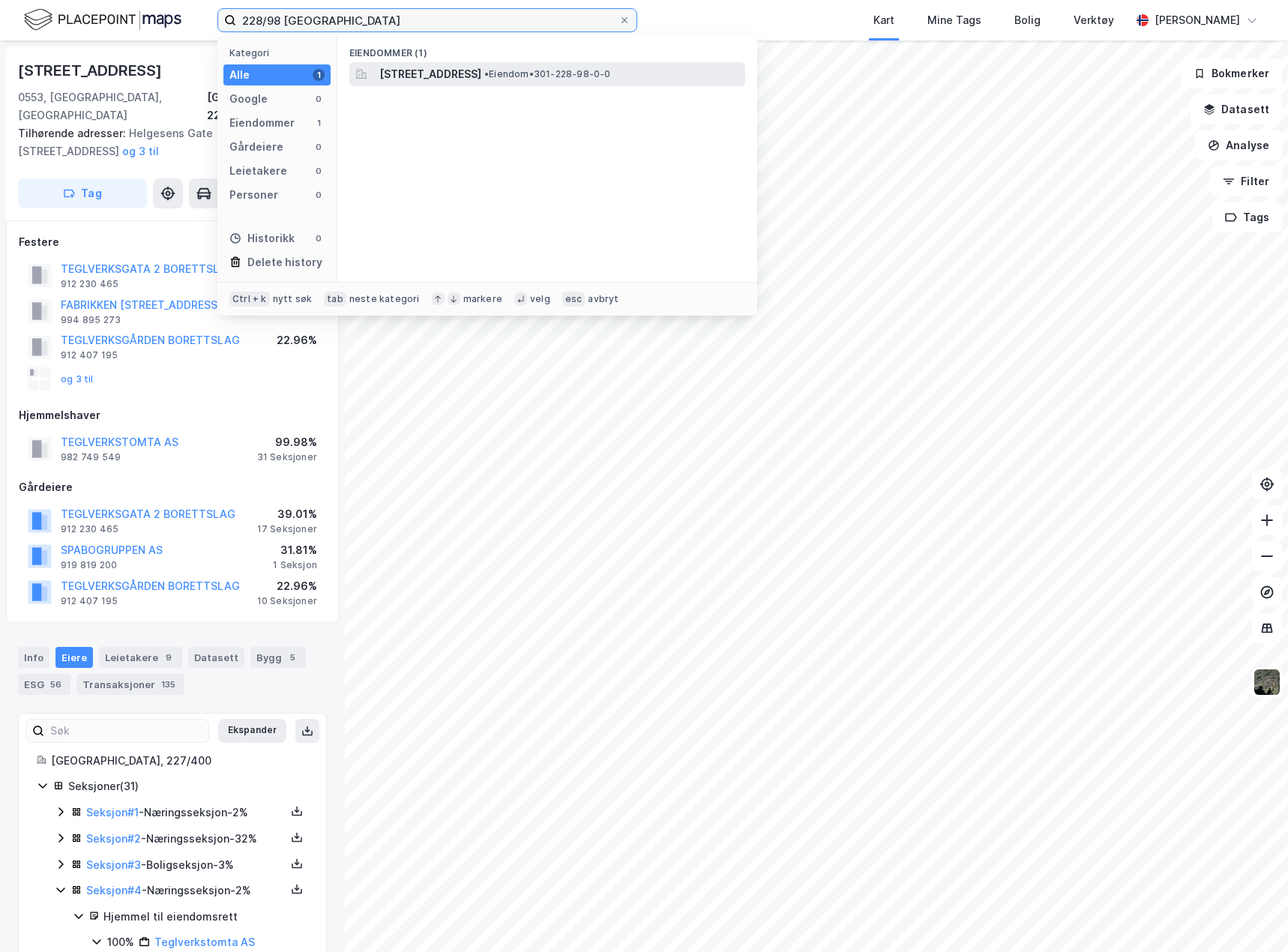
type input "228/98 [GEOGRAPHIC_DATA]"
